Goal: Transaction & Acquisition: Purchase product/service

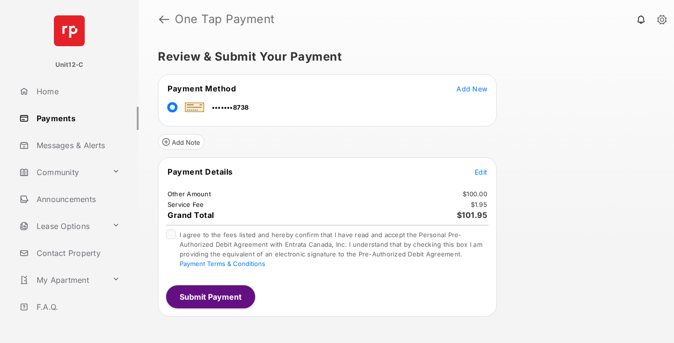
click at [481, 172] on span "Edit" at bounding box center [481, 172] width 13 height 8
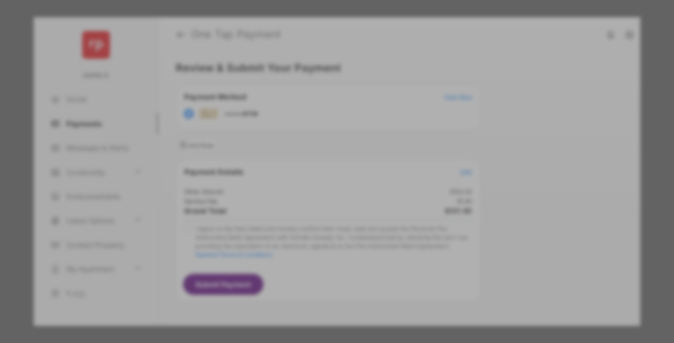
click at [304, 250] on button "Save" at bounding box center [304, 254] width 48 height 23
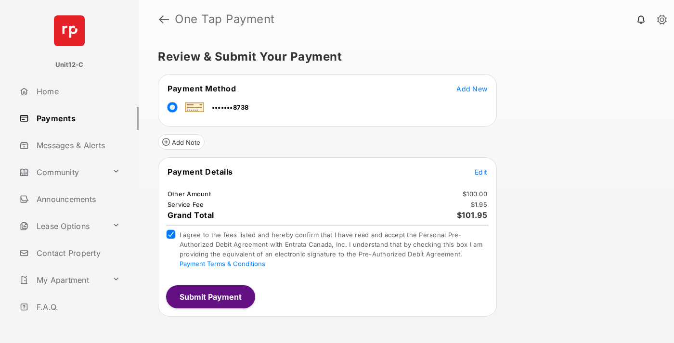
click at [210, 297] on button "Submit Payment" at bounding box center [210, 296] width 89 height 23
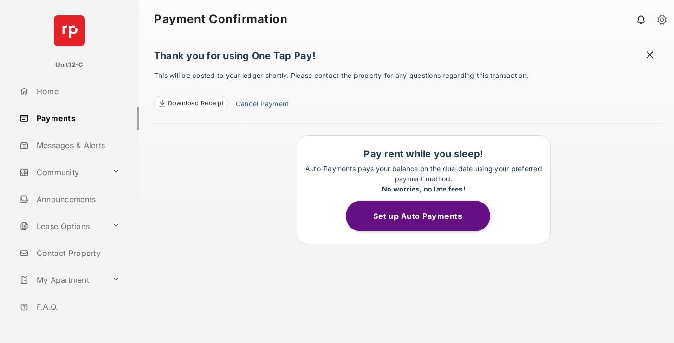
click at [650, 56] on span at bounding box center [650, 56] width 10 height 12
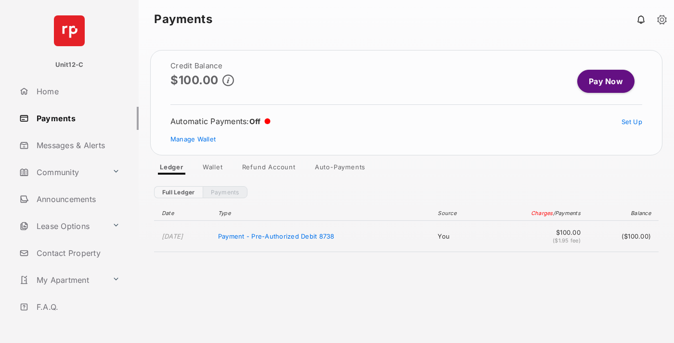
click at [193, 139] on link "Manage Wallet" at bounding box center [192, 139] width 45 height 8
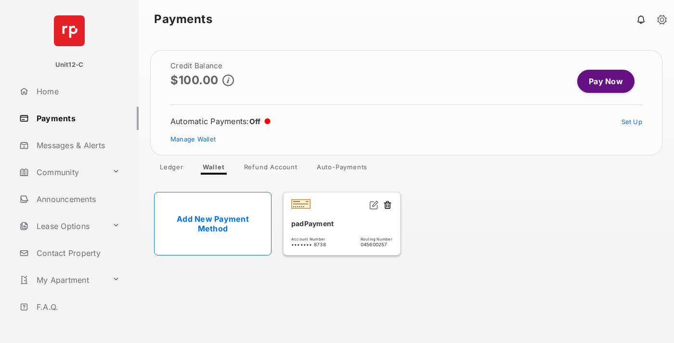
click at [387, 206] on button at bounding box center [388, 205] width 10 height 11
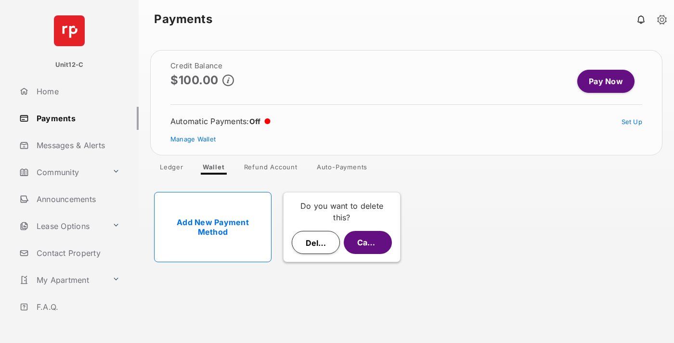
click at [316, 243] on button "Delete" at bounding box center [316, 242] width 48 height 23
